Goal: Browse casually: Explore the website without a specific task or goal

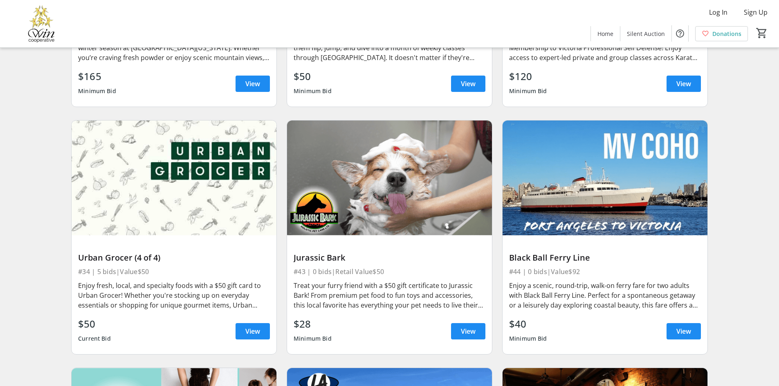
scroll to position [4334, 0]
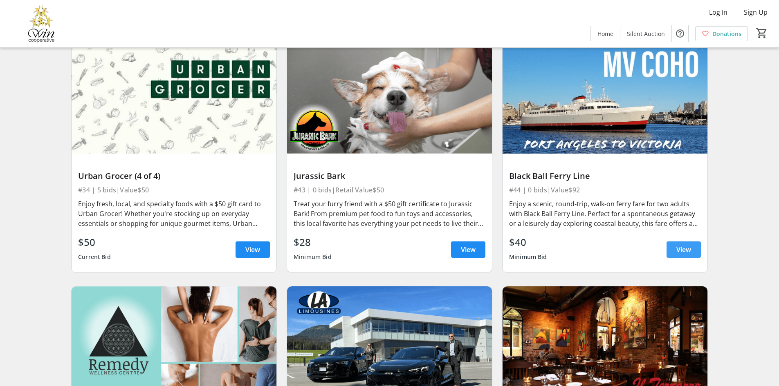
click at [675, 240] on span at bounding box center [683, 250] width 34 height 20
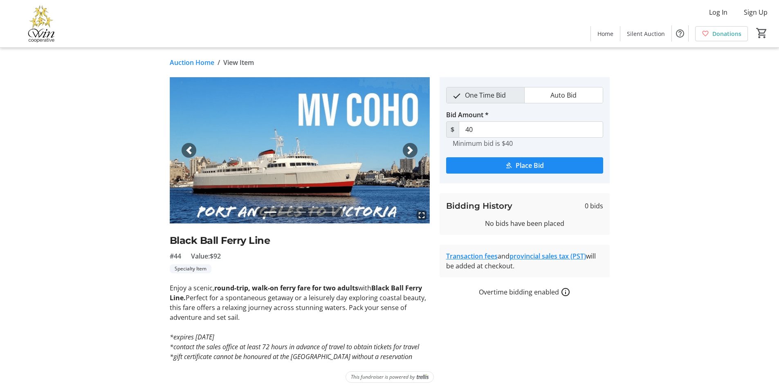
scroll to position [7, 0]
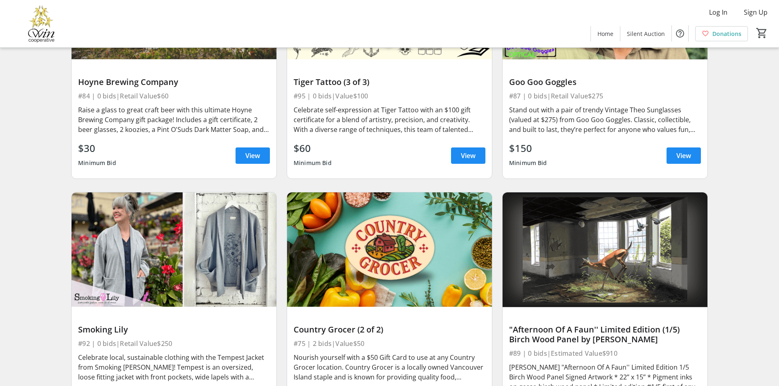
scroll to position [7482, 0]
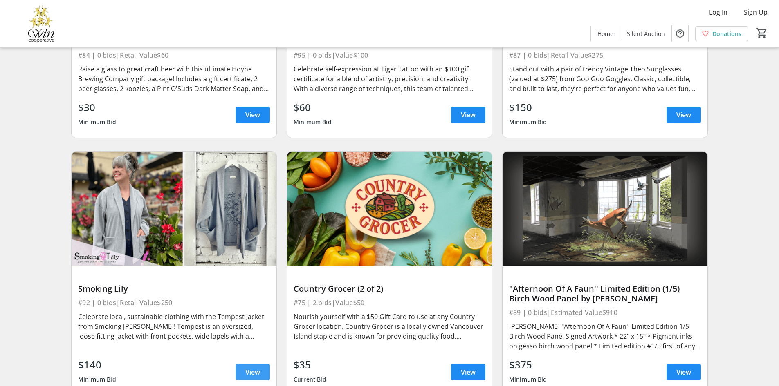
click at [258, 368] on span "View" at bounding box center [252, 373] width 15 height 10
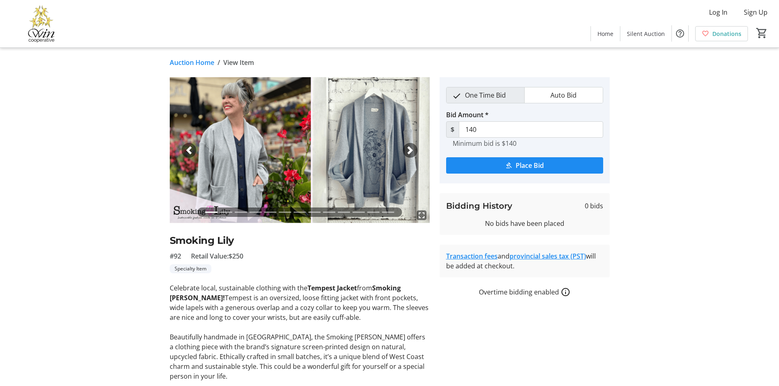
click at [408, 148] on span "button" at bounding box center [410, 150] width 8 height 8
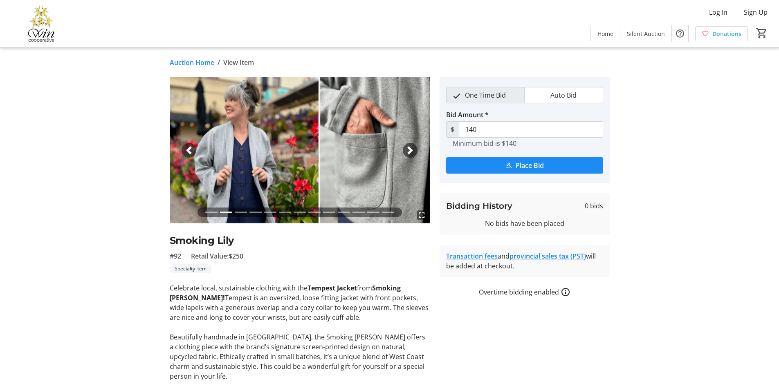
click at [408, 148] on span "button" at bounding box center [410, 150] width 8 height 8
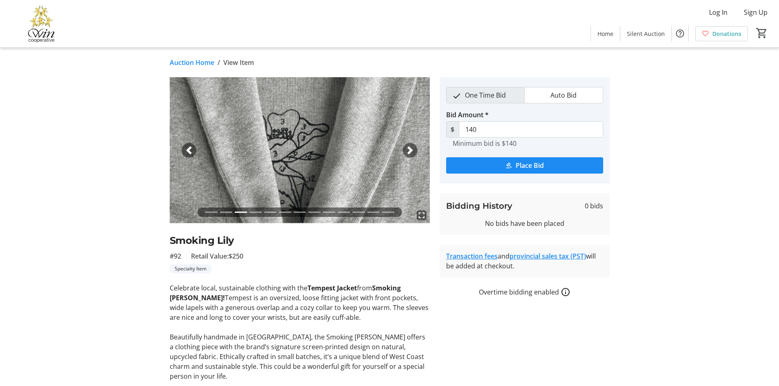
click at [408, 148] on span "button" at bounding box center [410, 150] width 8 height 8
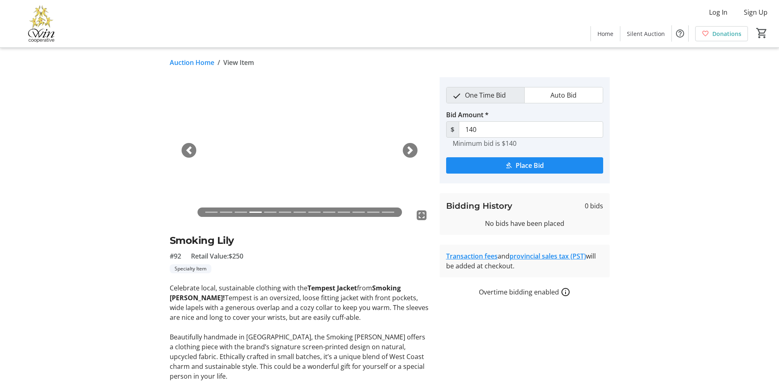
scroll to position [16, 0]
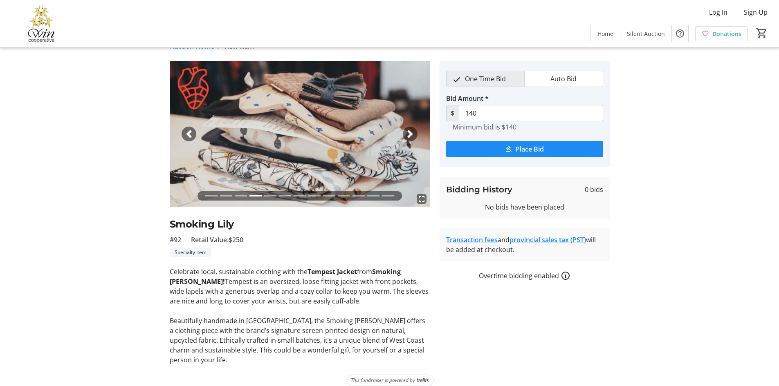
click at [408, 128] on div "Next" at bounding box center [410, 134] width 15 height 15
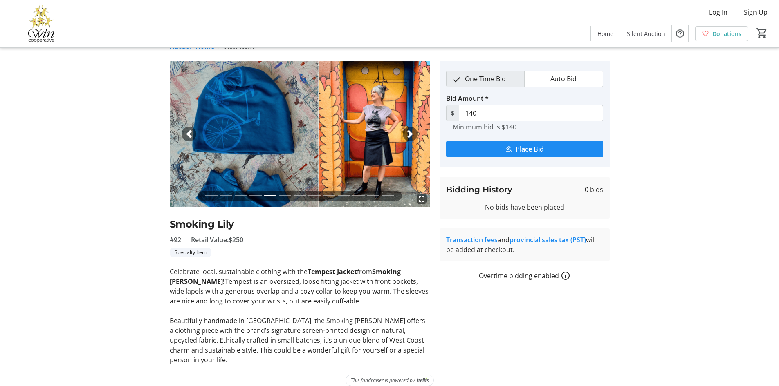
click at [408, 128] on div "Next" at bounding box center [410, 134] width 15 height 15
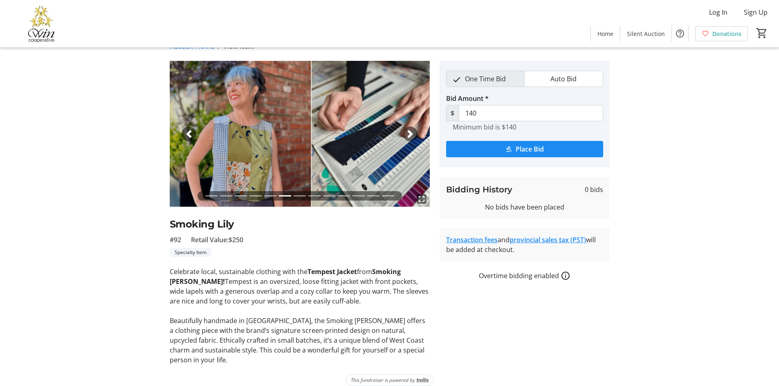
click at [408, 128] on div "Next" at bounding box center [410, 134] width 15 height 15
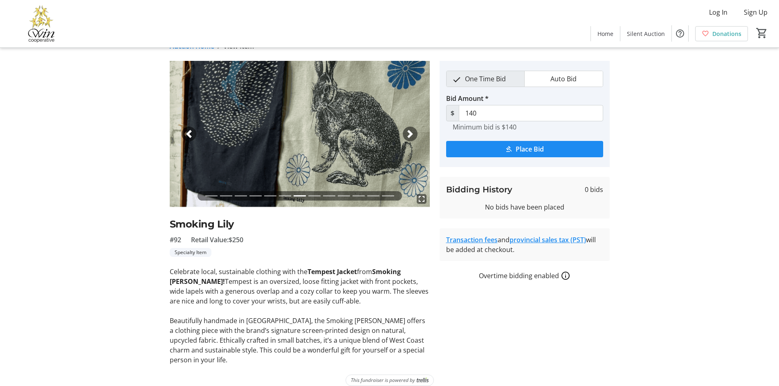
click at [408, 128] on div "Next" at bounding box center [410, 134] width 15 height 15
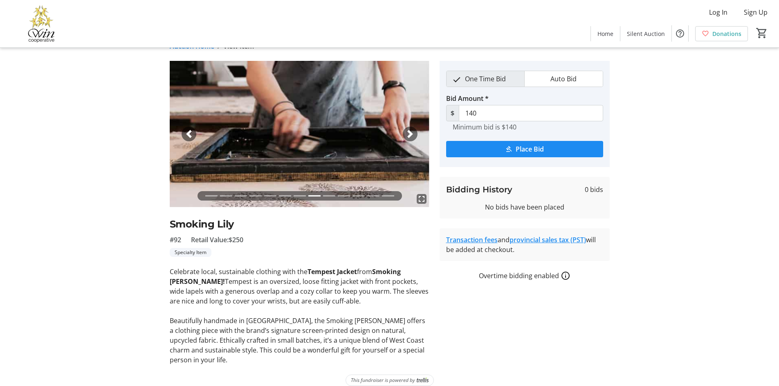
click at [408, 128] on div "Next" at bounding box center [410, 134] width 15 height 15
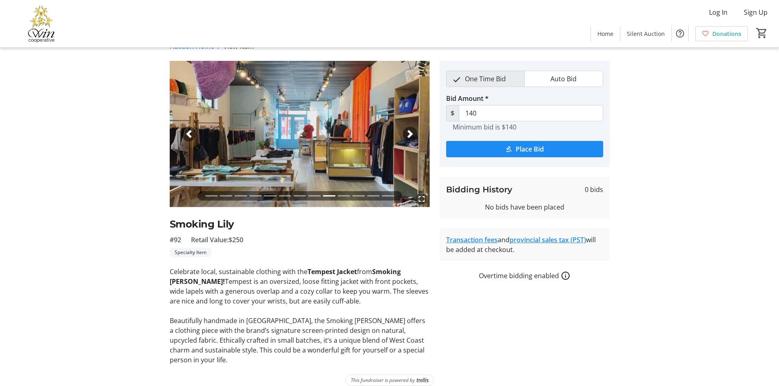
click at [408, 128] on div "Next" at bounding box center [410, 134] width 15 height 15
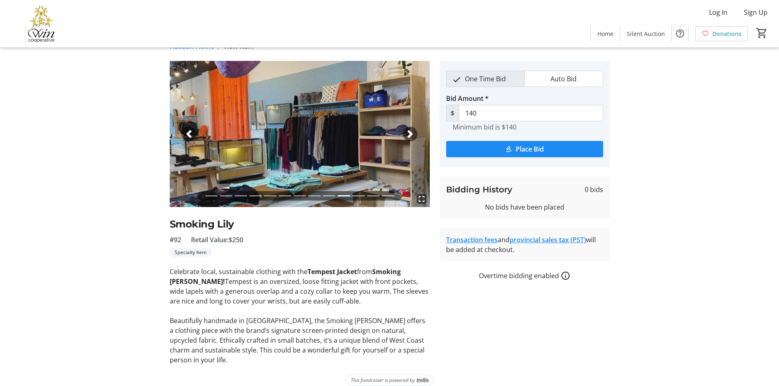
click at [408, 128] on div "Next" at bounding box center [410, 134] width 15 height 15
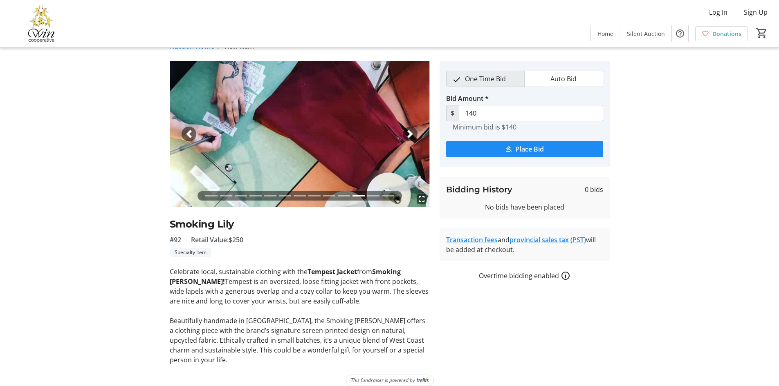
click at [408, 128] on div "Next" at bounding box center [410, 134] width 15 height 15
